Goal: Task Accomplishment & Management: Manage account settings

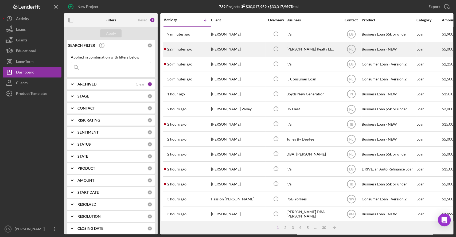
click at [238, 45] on div "[PERSON_NAME]" at bounding box center [237, 49] width 53 height 14
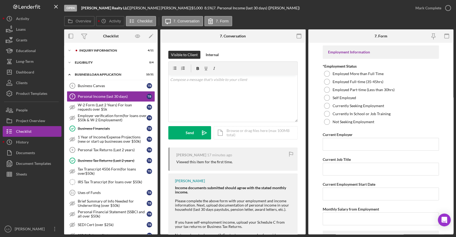
click at [136, 45] on div "Icon/Expander INQUIRY INFORMATION 4 / 11 Icon/Expander ELIGIBILITY 0 / 4 Icon/E…" at bounding box center [110, 138] width 93 height 191
click at [136, 48] on div "Icon/Expander INQUIRY INFORMATION 4 / 11" at bounding box center [110, 50] width 93 height 11
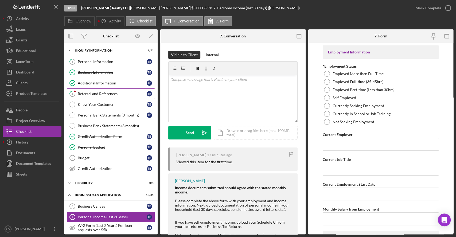
click at [104, 89] on link "4 Referral and References T B" at bounding box center [111, 93] width 88 height 11
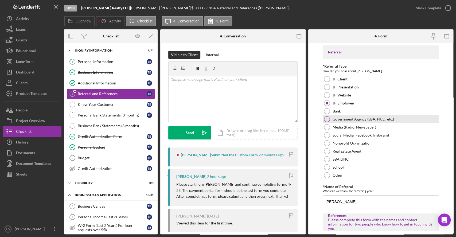
scroll to position [214, 0]
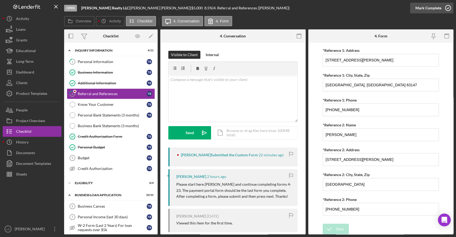
click at [443, 10] on icon "button" at bounding box center [447, 7] width 13 height 13
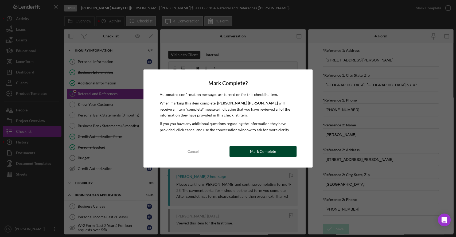
click at [260, 152] on div "Mark Complete" at bounding box center [263, 151] width 26 height 11
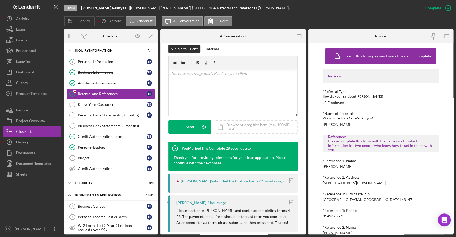
scroll to position [150, 0]
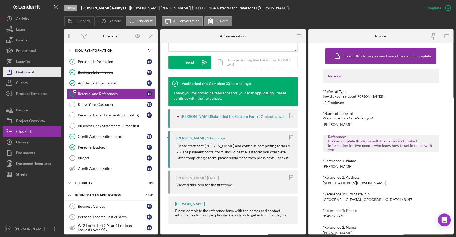
click at [38, 71] on button "Icon/Dashboard Dashboard" at bounding box center [32, 72] width 59 height 11
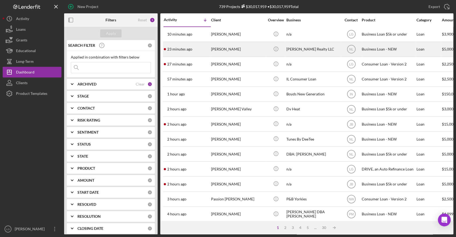
click at [208, 53] on div "23 minutes ago [PERSON_NAME]" at bounding box center [187, 49] width 47 height 14
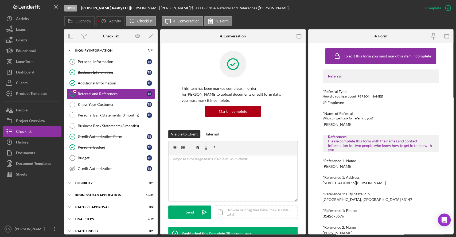
scroll to position [150, 0]
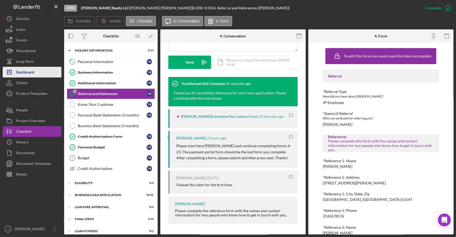
click at [26, 68] on div "Dashboard" at bounding box center [25, 73] width 18 height 12
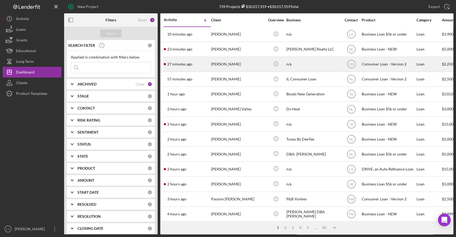
click at [201, 64] on div "27 minutes ago [PERSON_NAME]" at bounding box center [187, 64] width 47 height 14
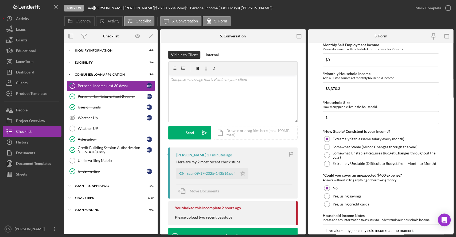
scroll to position [270, 0]
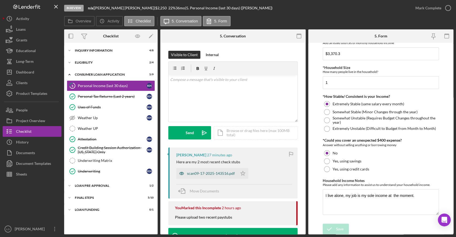
drag, startPoint x: 241, startPoint y: 174, endPoint x: 220, endPoint y: 174, distance: 21.1
click at [220, 174] on button "scan09-17-2025-143516.pdf Icon/Star" at bounding box center [212, 173] width 72 height 11
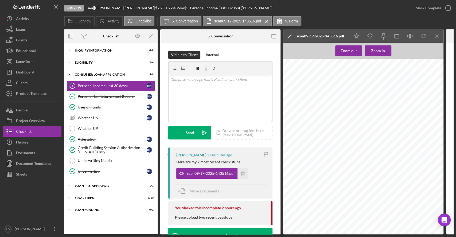
scroll to position [0, 0]
click at [245, 177] on icon "Icon/Star" at bounding box center [242, 173] width 11 height 11
click at [432, 2] on div "Mark Complete" at bounding box center [431, 8] width 43 height 16
click at [448, 4] on icon "button" at bounding box center [447, 7] width 13 height 13
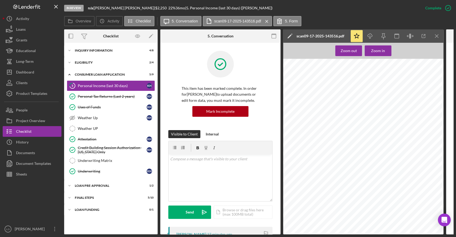
scroll to position [296, 0]
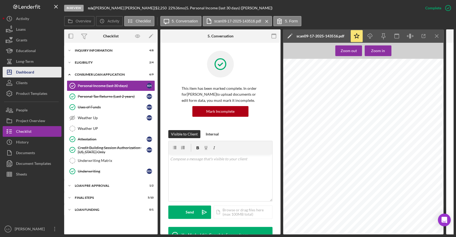
click at [34, 70] on button "Icon/Dashboard Dashboard" at bounding box center [32, 72] width 59 height 11
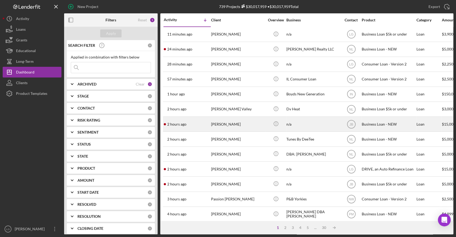
click at [202, 127] on div "2 hours ago [PERSON_NAME]" at bounding box center [187, 124] width 47 height 14
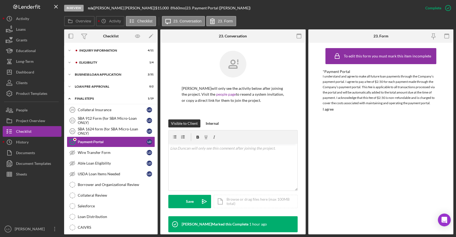
scroll to position [3, 0]
